Goal: Complete application form

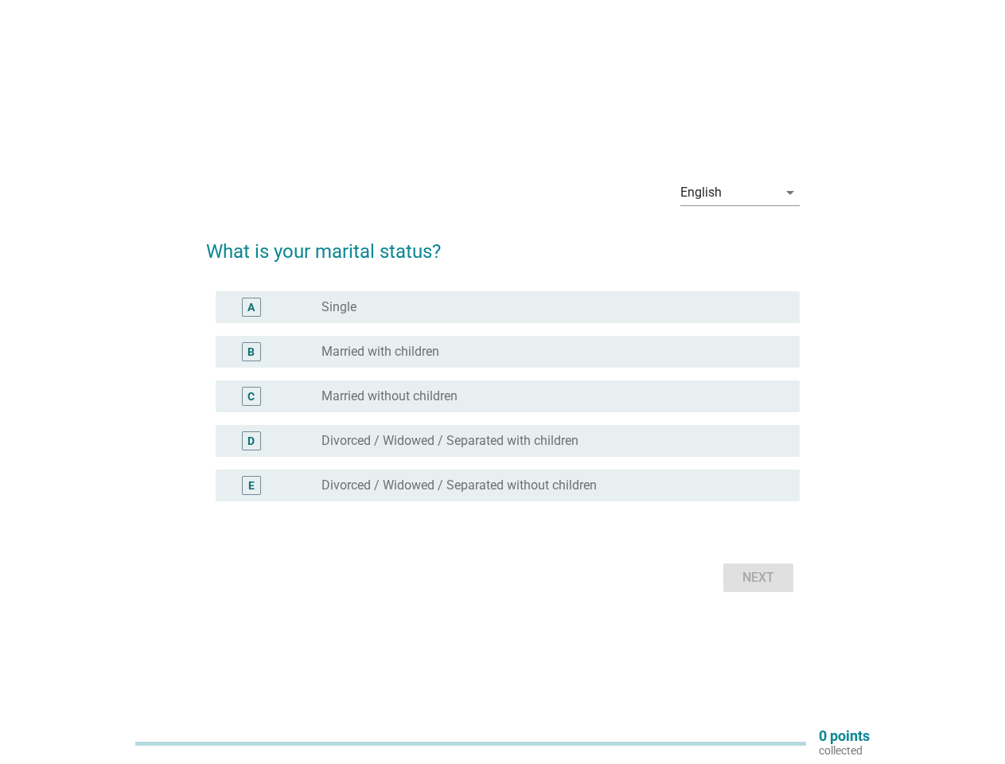
click at [503, 382] on div "C radio_button_unchecked Married without children" at bounding box center [508, 396] width 584 height 32
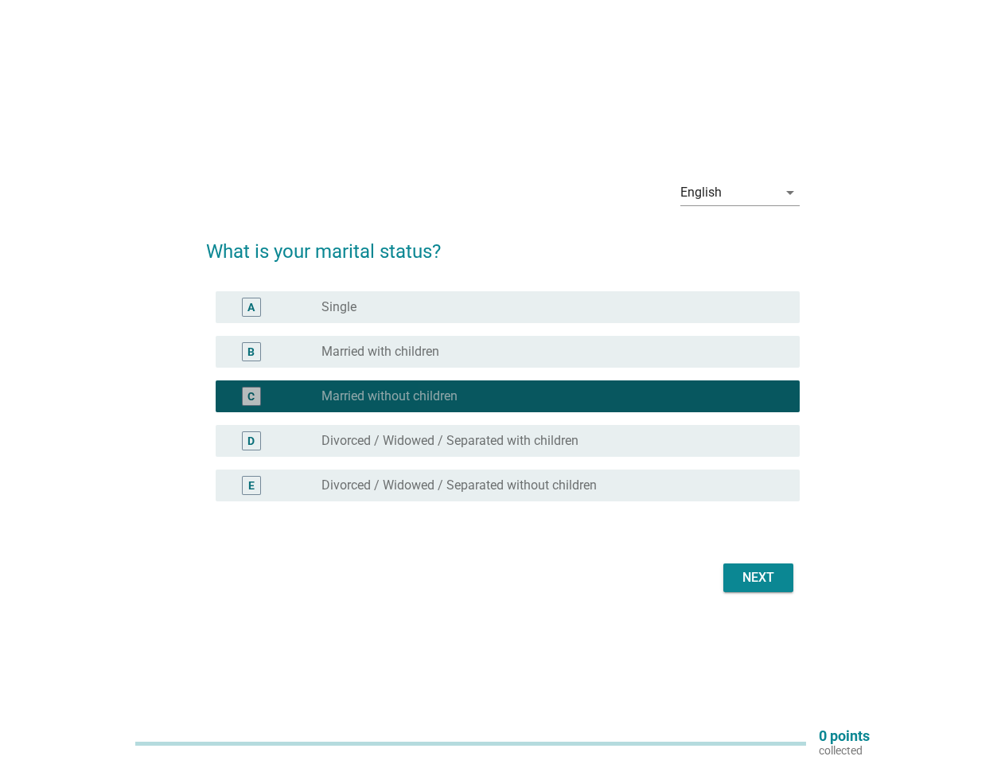
click at [740, 193] on div "English" at bounding box center [728, 192] width 97 height 25
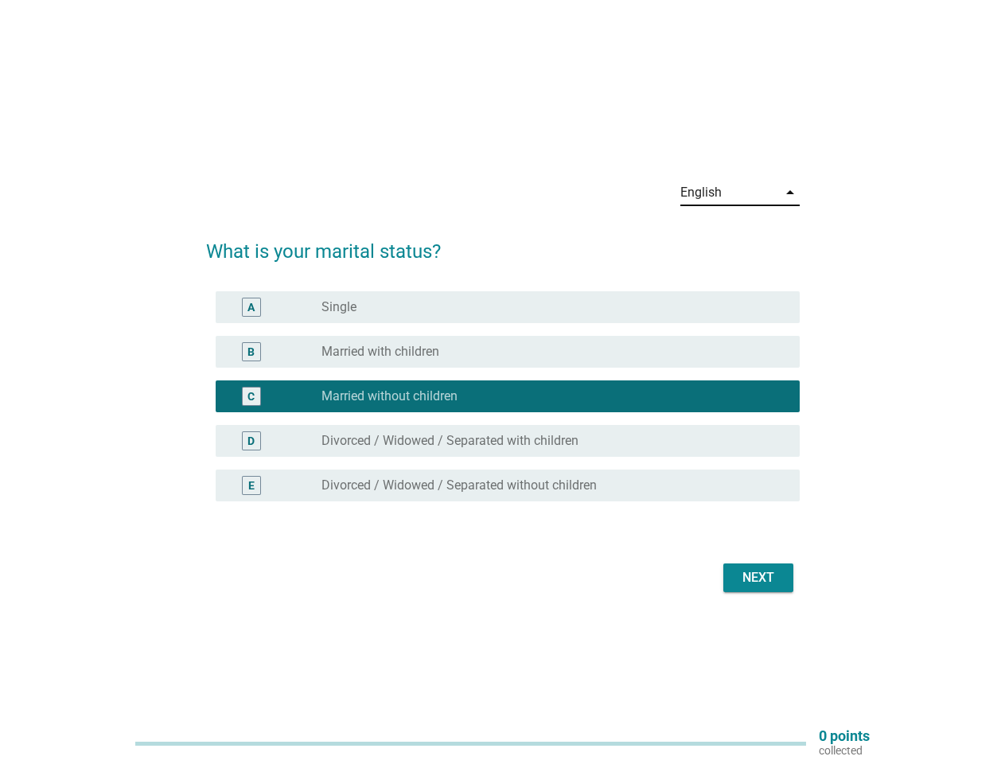
click at [503, 406] on div "C radio_button_checked Married without children" at bounding box center [508, 396] width 584 height 32
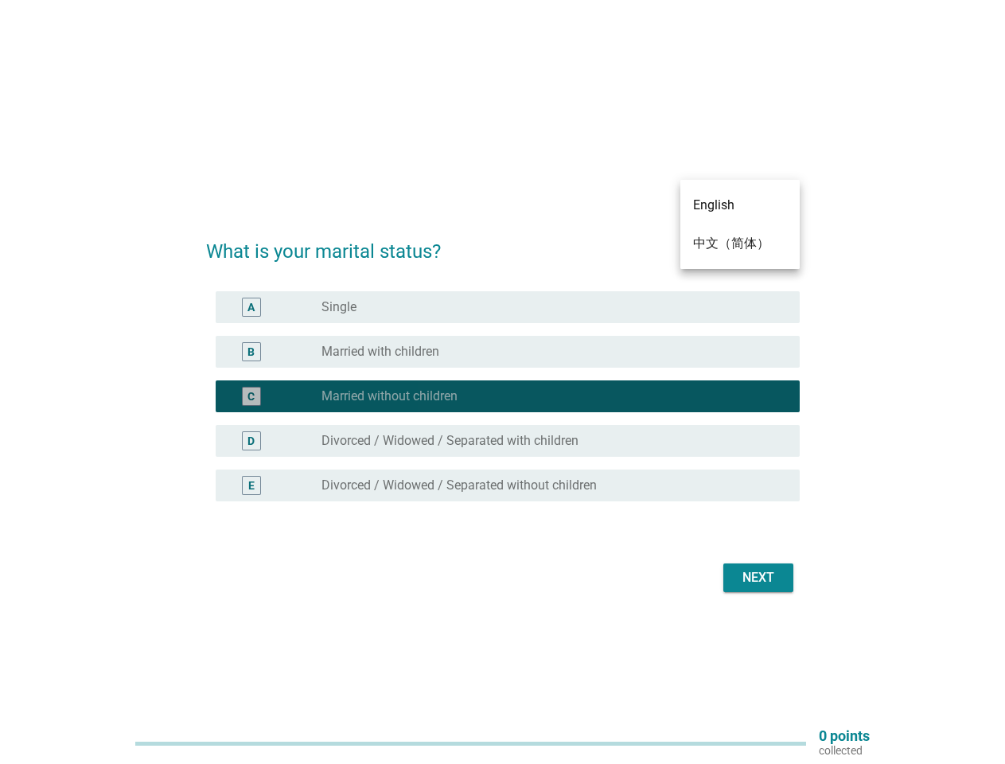
click at [503, 396] on div "radio_button_checked Married without children" at bounding box center [548, 396] width 453 height 16
click at [508, 307] on div "radio_button_unchecked Single" at bounding box center [548, 307] width 453 height 16
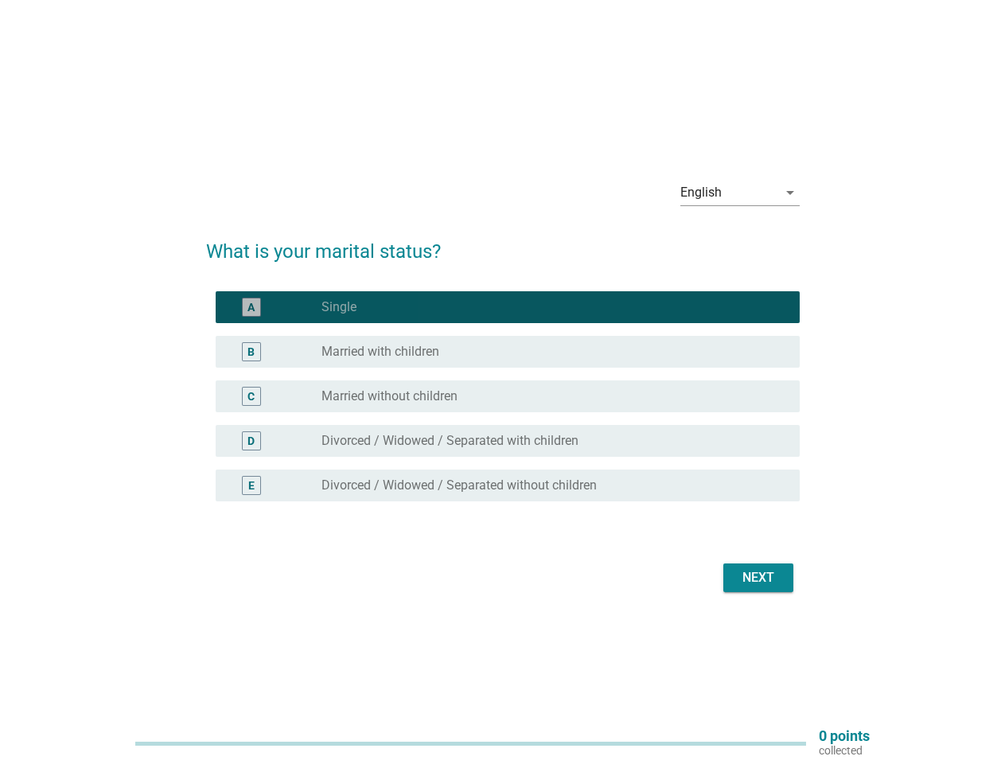
click at [339, 307] on label "Single" at bounding box center [339, 307] width 35 height 16
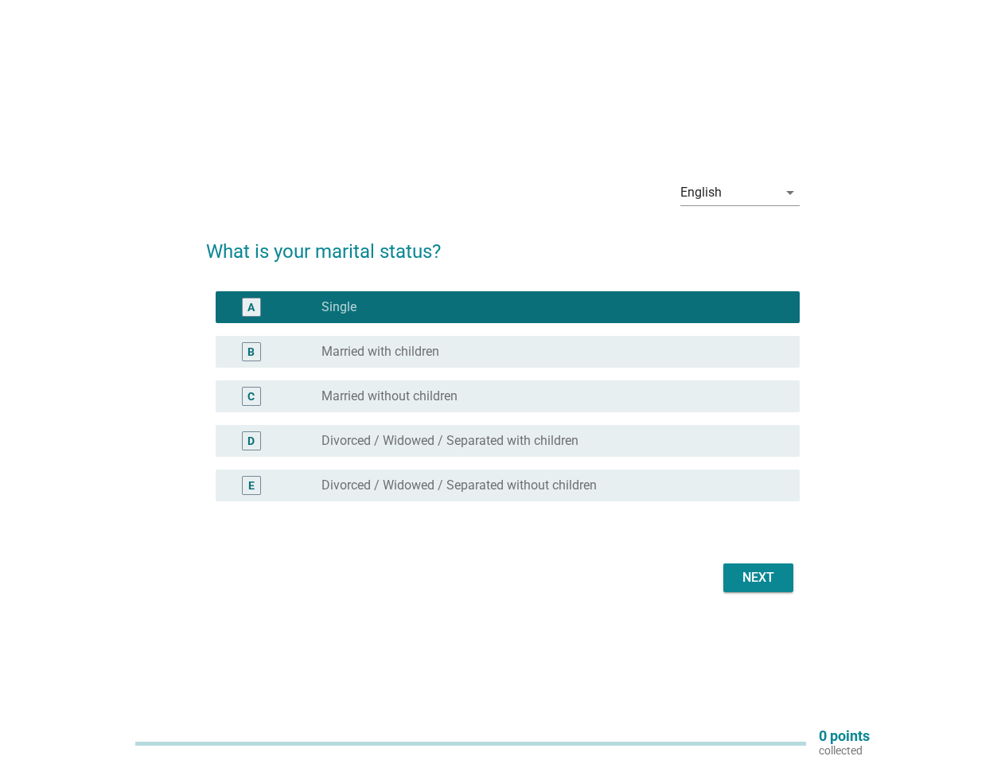
click at [508, 352] on div "radio_button_unchecked Married with children" at bounding box center [548, 352] width 453 height 16
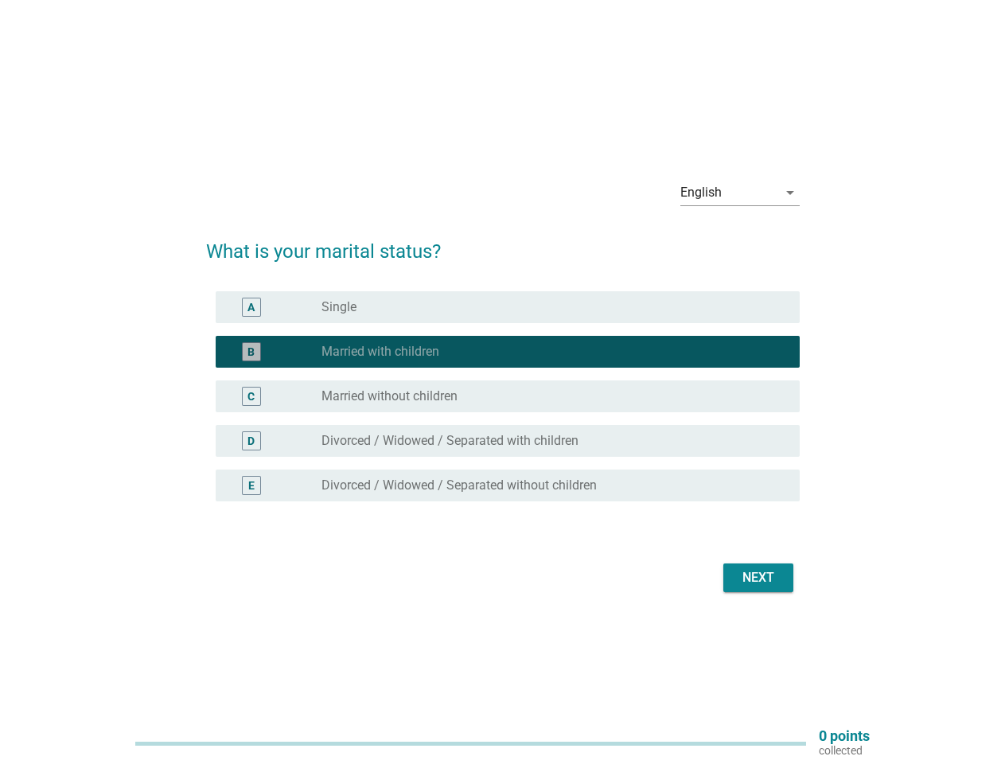
click at [380, 352] on label "Married with children" at bounding box center [381, 352] width 118 height 16
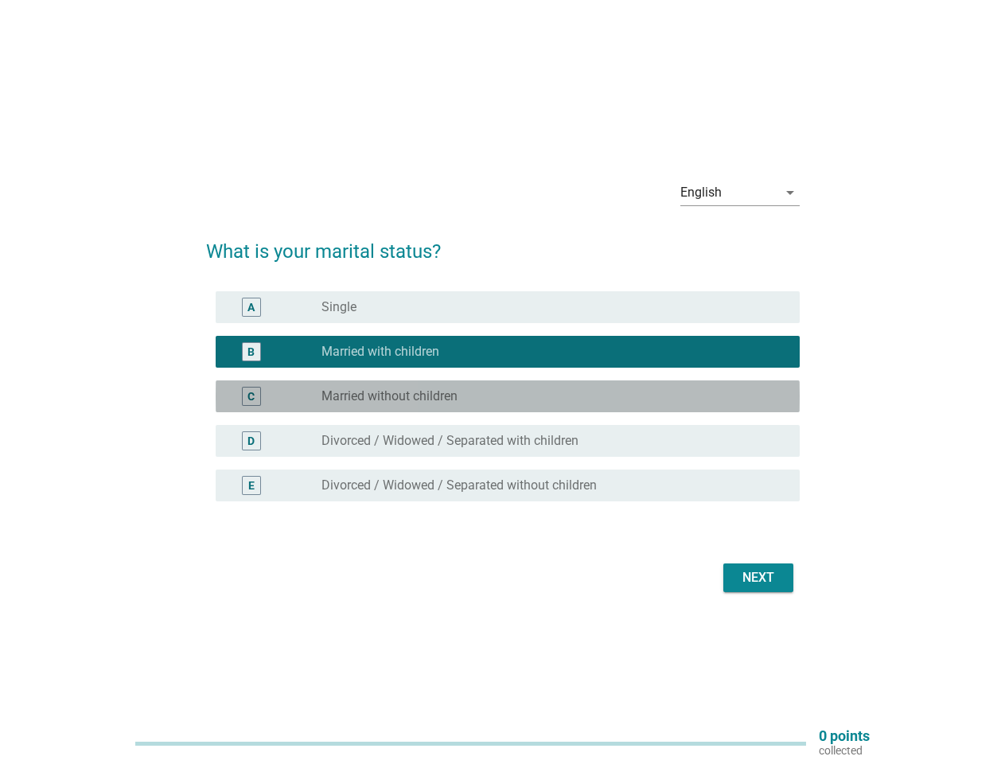
click at [508, 396] on div "radio_button_unchecked Married without children" at bounding box center [548, 396] width 453 height 16
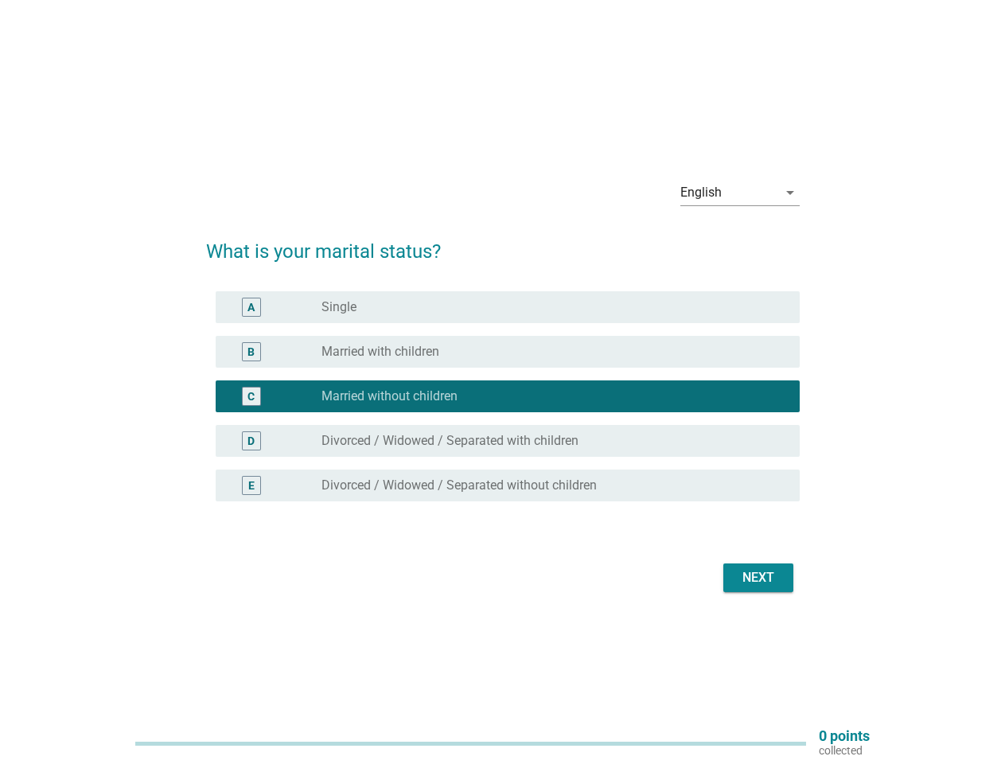
click at [389, 396] on label "Married without children" at bounding box center [390, 396] width 136 height 16
